Goal: Find specific page/section: Find specific page/section

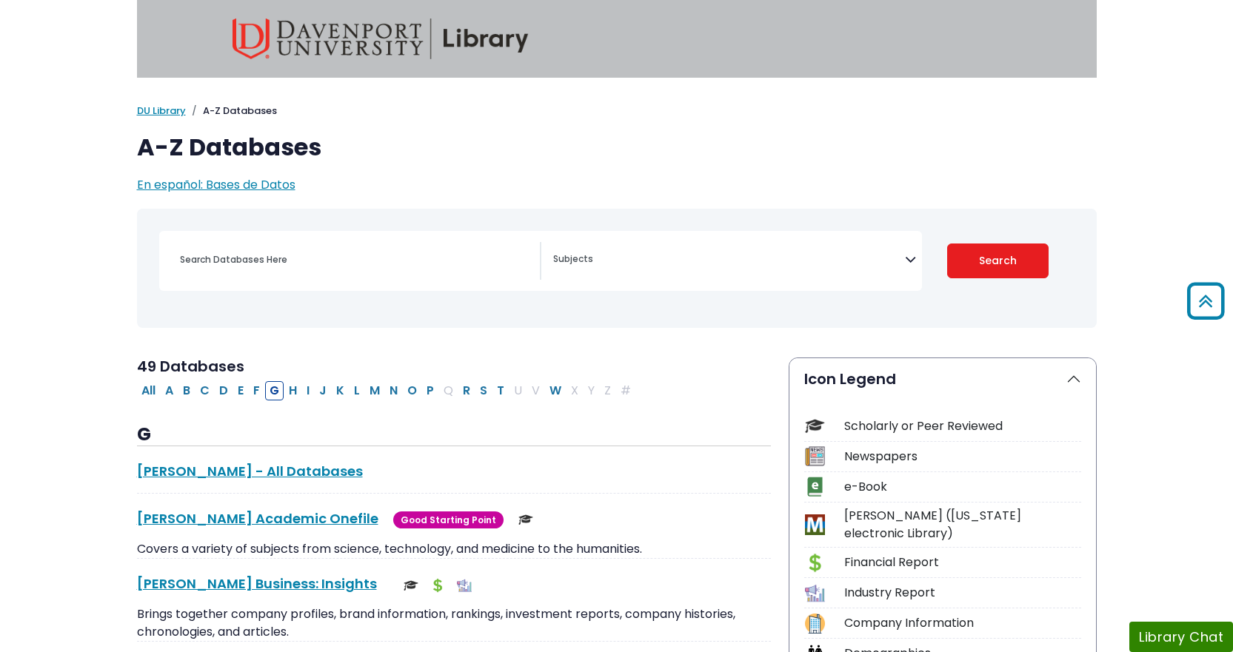
select select "Database Subject Filter"
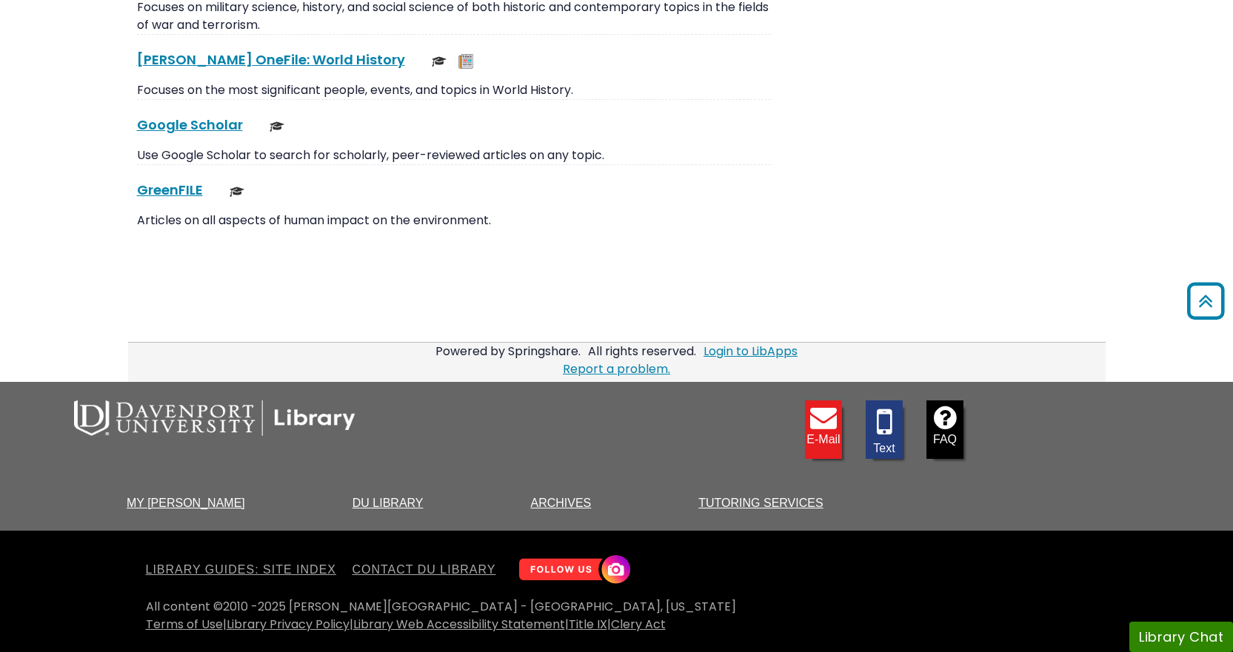
click at [378, 504] on link "DU Library" at bounding box center [388, 503] width 71 height 13
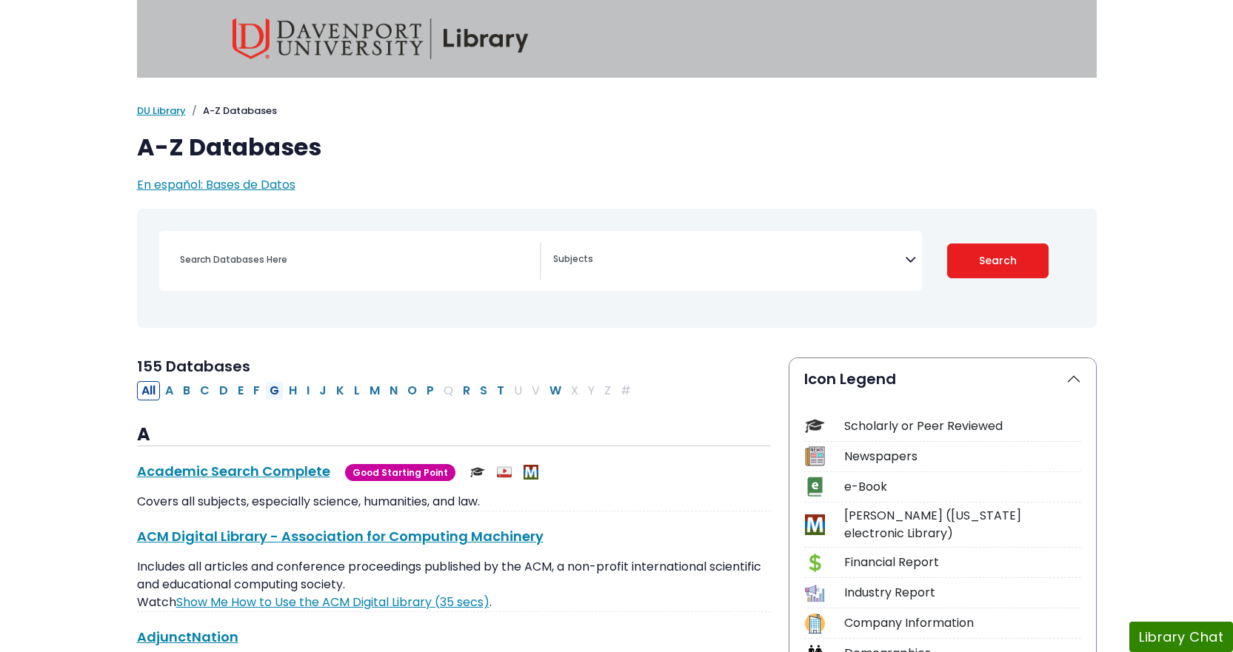
click at [275, 390] on button "G" at bounding box center [274, 390] width 19 height 19
select select "Database Subject Filter"
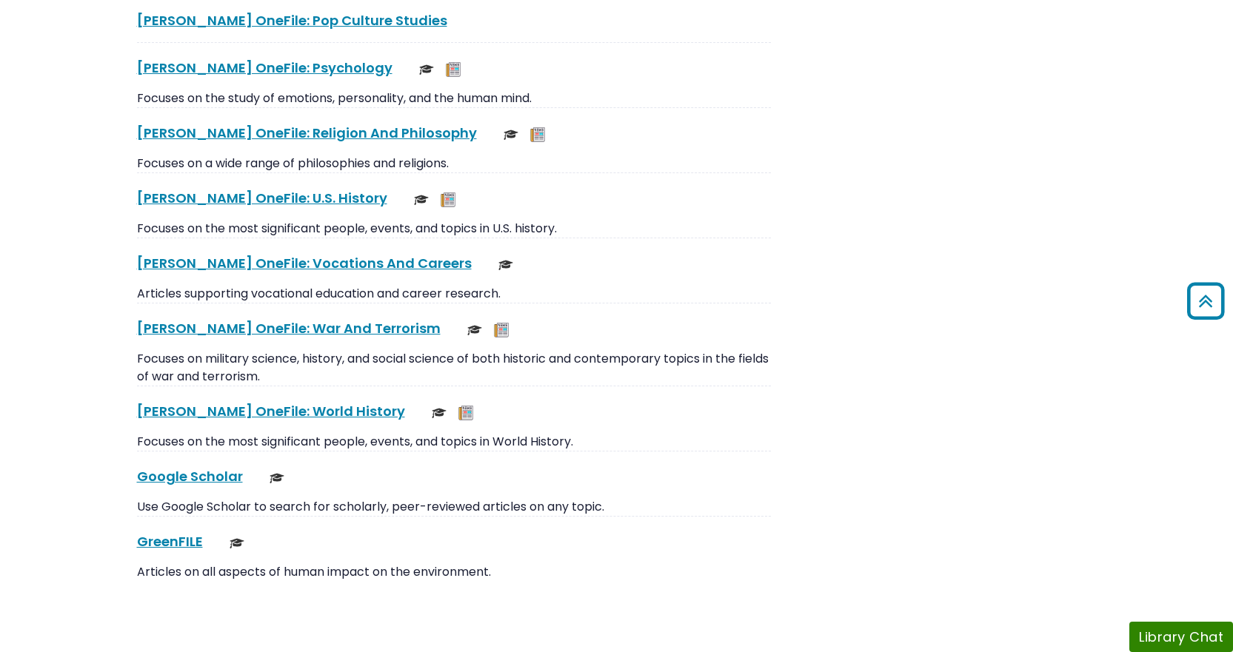
scroll to position [3534, 0]
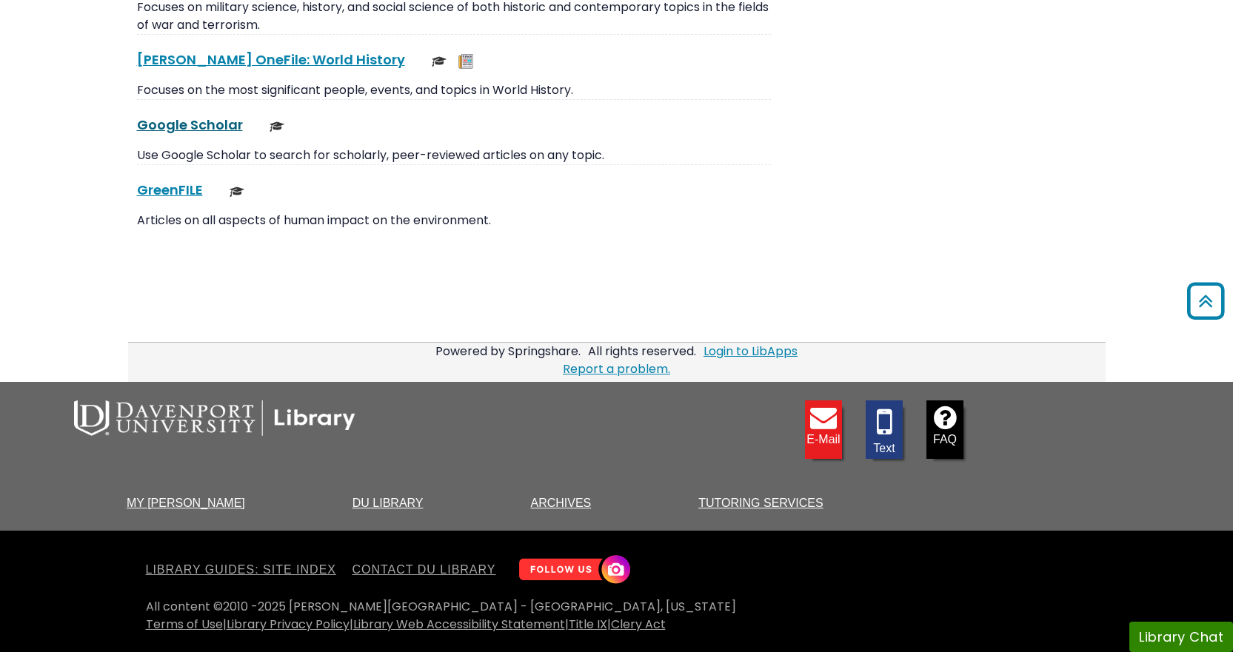
click at [185, 124] on link "Google Scholar This link opens in a new window" at bounding box center [190, 125] width 106 height 19
